Goal: Task Accomplishment & Management: Use online tool/utility

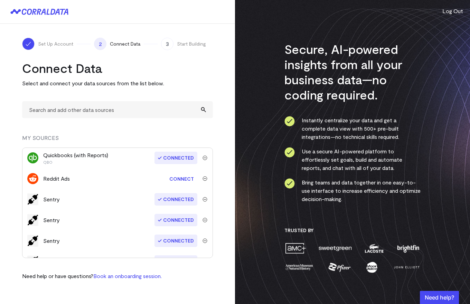
scroll to position [205, 0]
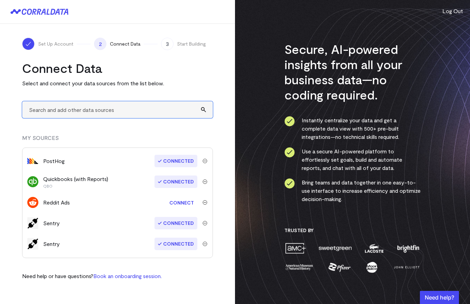
click at [91, 113] on input "text" at bounding box center [117, 109] width 191 height 17
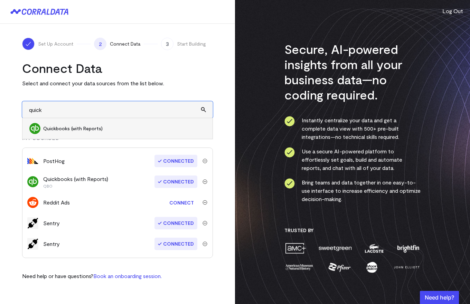
type input "quick"
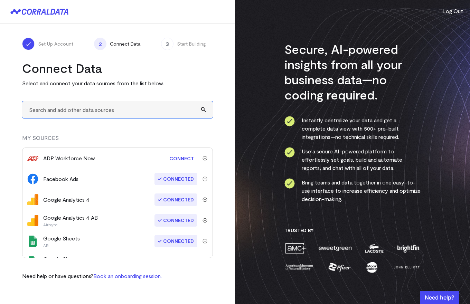
click at [84, 108] on input "text" at bounding box center [117, 109] width 191 height 17
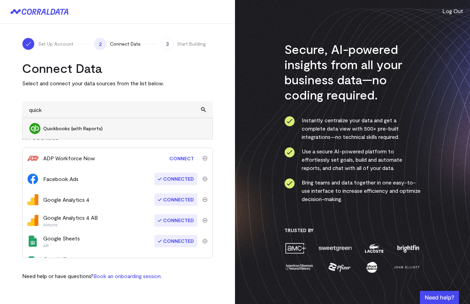
click at [60, 127] on span "Quickbooks (with Reports)" at bounding box center [124, 128] width 162 height 7
type input "Quickbooks (with Reports)"
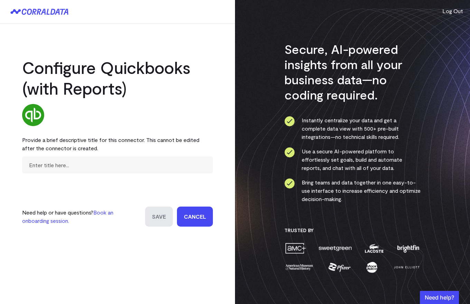
click at [196, 218] on link "Cancel" at bounding box center [195, 217] width 36 height 20
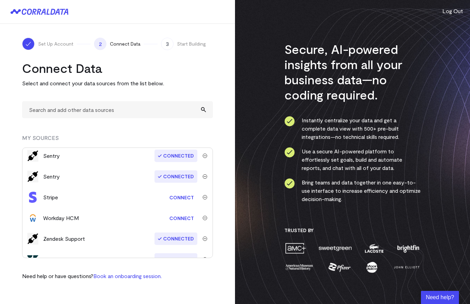
scroll to position [346, 0]
